Goal: Task Accomplishment & Management: Use online tool/utility

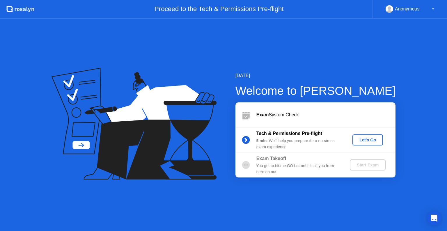
click at [371, 142] on div "Let's Go" at bounding box center [368, 140] width 26 height 5
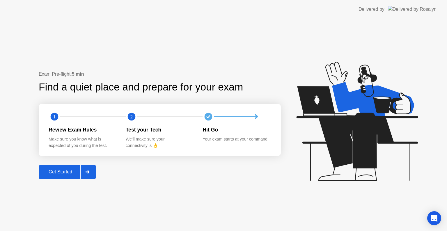
click at [56, 171] on div "Get Started" at bounding box center [60, 171] width 40 height 5
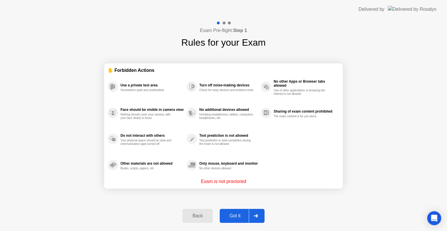
click at [351, 194] on div "Exam Pre-flight: Step 1 Rules for your Exam ✋ Forbidden Actions Use a private t…" at bounding box center [223, 125] width 447 height 212
click at [233, 213] on div "Got it" at bounding box center [234, 215] width 27 height 5
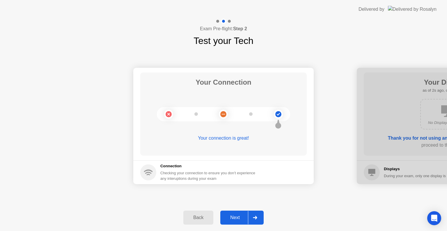
click at [233, 213] on button "Next" at bounding box center [241, 218] width 43 height 14
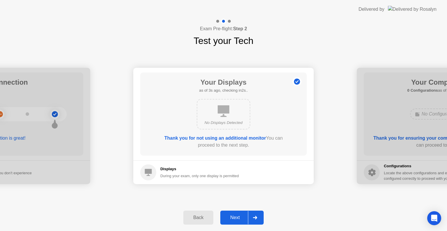
click at [239, 216] on div "Next" at bounding box center [235, 217] width 26 height 5
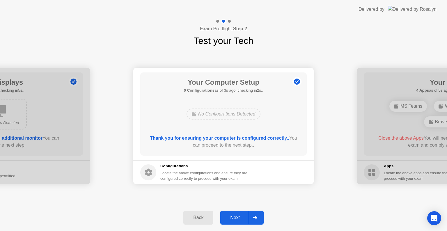
click at [234, 213] on button "Next" at bounding box center [241, 218] width 43 height 14
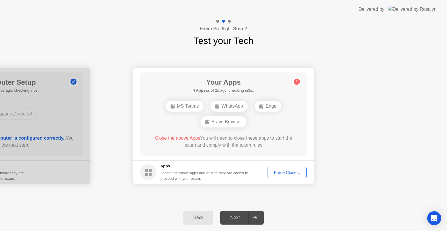
click at [263, 106] on rect at bounding box center [261, 106] width 4 height 4
click at [346, 193] on div "Your Connection Your connection is great! Connection Checking your connection t…" at bounding box center [223, 126] width 447 height 157
click at [291, 171] on div "Force Close..." at bounding box center [286, 172] width 35 height 5
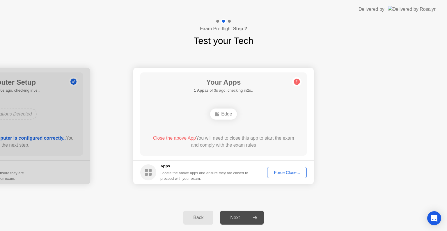
click at [225, 118] on div "Edge" at bounding box center [223, 114] width 26 height 11
click at [282, 173] on div "Force Close..." at bounding box center [286, 172] width 35 height 5
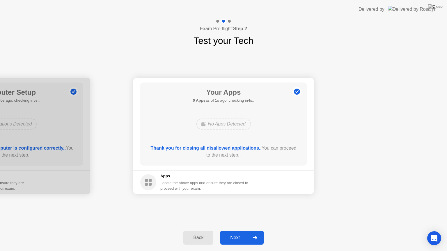
click at [237, 231] on div "Next" at bounding box center [235, 237] width 26 height 5
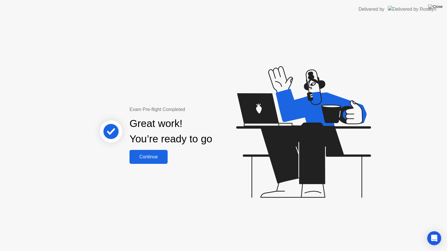
click at [155, 158] on div "Continue" at bounding box center [148, 156] width 35 height 5
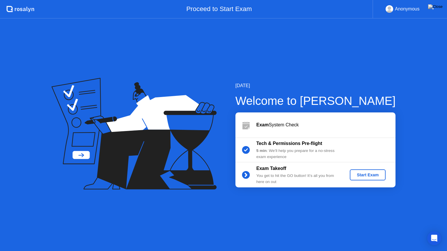
click at [376, 82] on div "[DATE]" at bounding box center [315, 85] width 160 height 7
click at [365, 175] on div "Start Exam" at bounding box center [367, 175] width 31 height 5
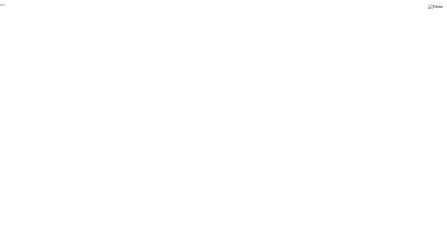
click div "End Proctoring Session"
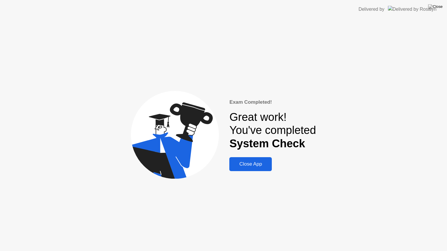
click at [249, 166] on div "Close App" at bounding box center [250, 164] width 39 height 6
